Goal: Information Seeking & Learning: Learn about a topic

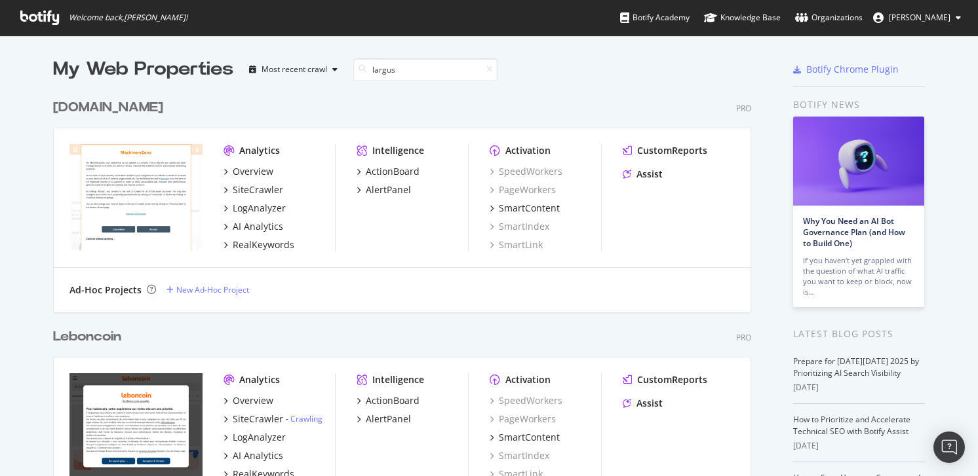
scroll to position [284, 708]
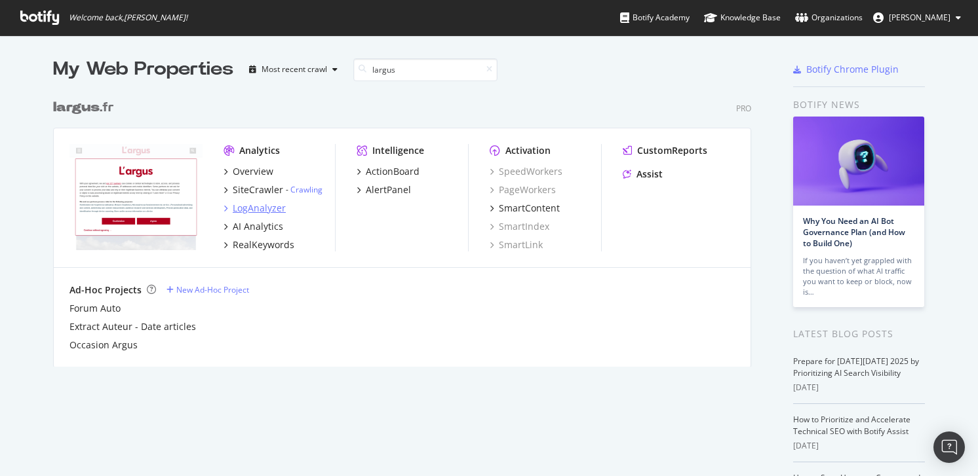
type input "largus"
click at [271, 207] on div "LogAnalyzer" at bounding box center [259, 208] width 53 height 13
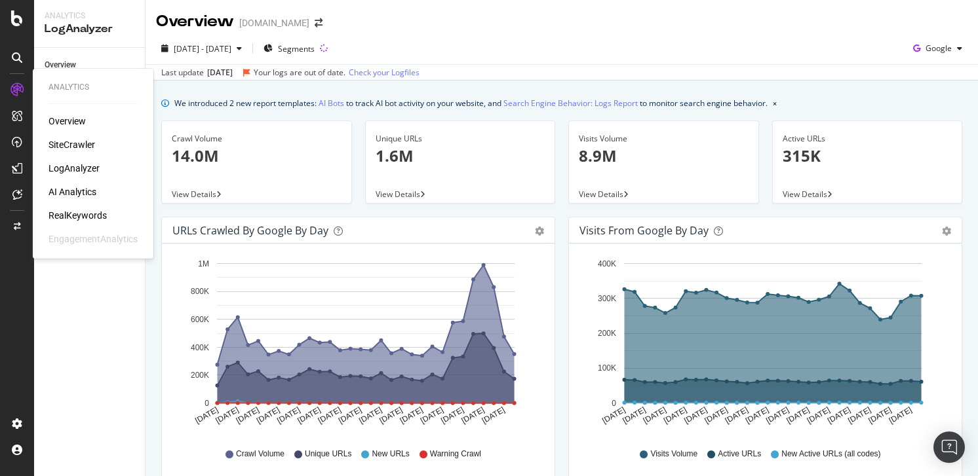
click at [71, 218] on div "RealKeywords" at bounding box center [77, 215] width 58 height 13
